Goal: Information Seeking & Learning: Learn about a topic

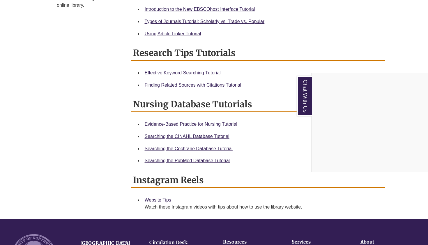
scroll to position [293, 0]
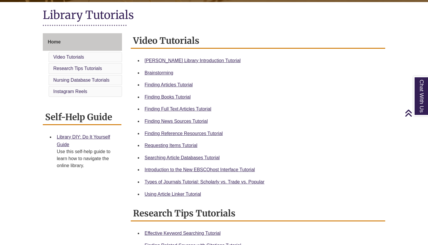
scroll to position [59, 0]
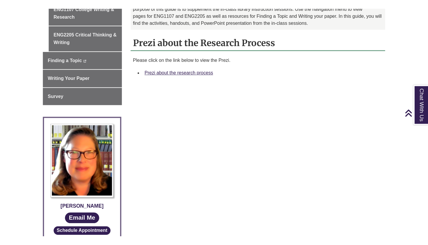
scroll to position [178, 0]
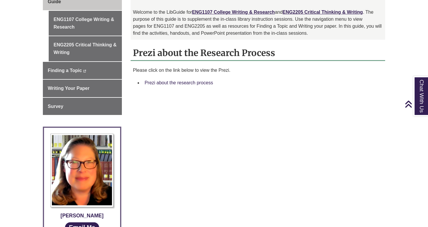
click at [190, 83] on link "Prezi about the research process" at bounding box center [178, 82] width 68 height 5
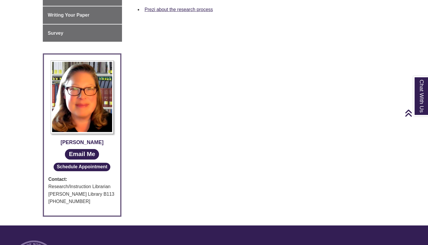
scroll to position [170, 0]
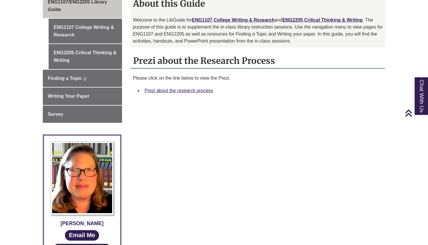
click at [184, 93] on li "Prezi about the research process" at bounding box center [262, 90] width 241 height 12
click at [184, 90] on link "Prezi about the research process" at bounding box center [179, 90] width 68 height 5
